Goal: Task Accomplishment & Management: Use online tool/utility

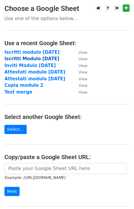
click at [45, 59] on strong "Iscritti Modulo 1 Settembre 2025" at bounding box center [31, 58] width 55 height 5
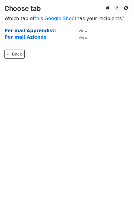
click at [35, 30] on strong "Per mail Apprendisti" at bounding box center [29, 30] width 51 height 5
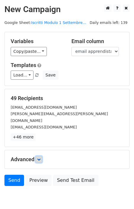
click at [41, 158] on icon at bounding box center [39, 160] width 4 height 4
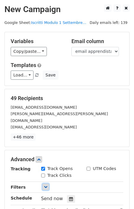
click at [46, 186] on icon at bounding box center [46, 188] width 4 height 4
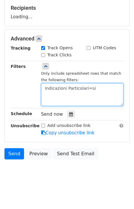
scroll to position [93, 0]
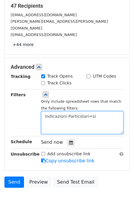
type textarea "Indicazioni Particolari=si"
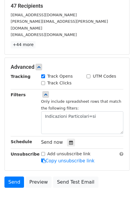
click at [42, 75] on input "Track Opens" at bounding box center [43, 77] width 4 height 4
checkbox input "false"
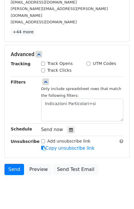
scroll to position [114, 0]
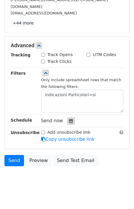
click at [69, 119] on icon at bounding box center [71, 121] width 4 height 4
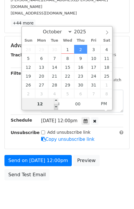
type input "[DATE] 11:00"
type input "11"
click at [57, 107] on span at bounding box center [56, 107] width 4 height 6
type input "[DATE] 10:00"
type input "10"
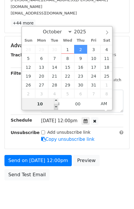
click at [57, 107] on span at bounding box center [56, 107] width 4 height 6
type input "[DATE] 09:00"
type input "09"
click at [57, 107] on span at bounding box center [56, 107] width 4 height 6
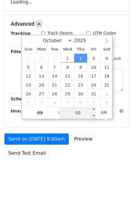
click at [75, 102] on span "[DATE] 9:00am" at bounding box center [57, 99] width 33 height 5
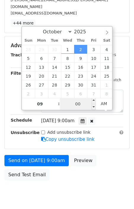
click at [81, 106] on input "00" at bounding box center [78, 104] width 36 height 12
type input "[DATE] 09:05"
type input "05"
click at [95, 100] on span at bounding box center [93, 101] width 4 height 6
type input "[DATE] 09:10"
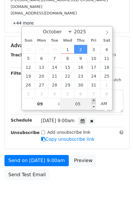
type input "10"
click at [95, 100] on span at bounding box center [93, 101] width 4 height 6
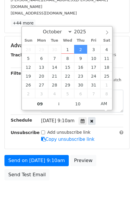
click at [94, 117] on div at bounding box center [91, 121] width 7 height 8
type input "06"
type input "00"
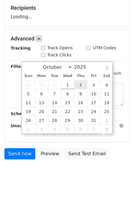
scroll to position [0, 0]
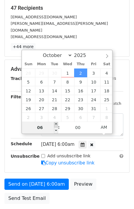
type input "[DATE] 07:00"
type input "07"
click at [56, 125] on span at bounding box center [56, 125] width 4 height 6
type input "[DATE] 08:00"
type input "08"
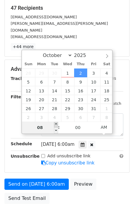
click at [56, 125] on span at bounding box center [56, 125] width 4 height 6
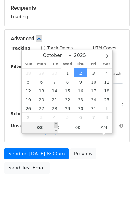
type input "[DATE] 09:00"
type input "09"
click at [56, 125] on span at bounding box center [56, 125] width 4 height 6
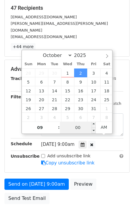
click at [78, 127] on input "00" at bounding box center [78, 128] width 36 height 12
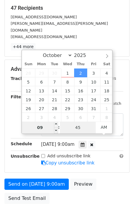
type input "45"
type input "[DATE] 09:45"
click at [49, 126] on input "09" at bounding box center [40, 128] width 36 height 12
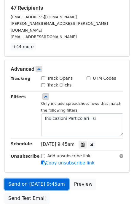
click at [48, 179] on link "Send on [DATE] 9:45am" at bounding box center [36, 184] width 64 height 11
